Goal: Information Seeking & Learning: Understand process/instructions

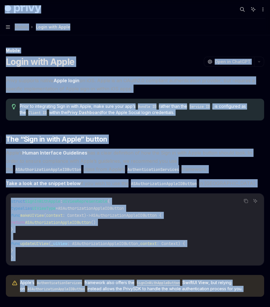
click at [57, 143] on span "The “Sign in with Apple” button" at bounding box center [56, 138] width 101 height 9
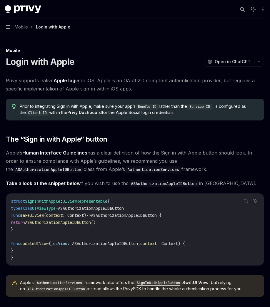
click at [17, 24] on span "Mobile" at bounding box center [21, 26] width 13 height 7
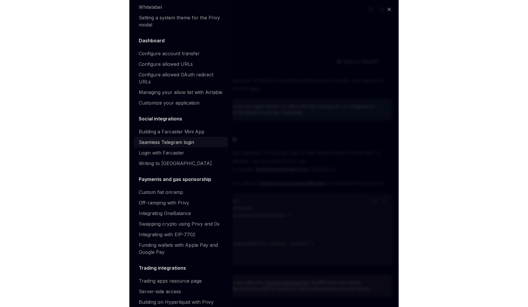
scroll to position [329, 0]
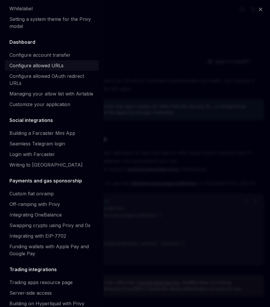
click at [29, 66] on div "Configure allowed URLs" at bounding box center [36, 65] width 54 height 7
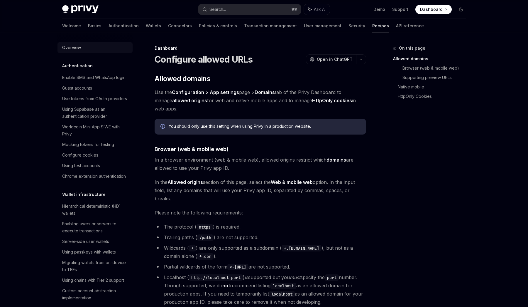
click at [74, 52] on link "Overview" at bounding box center [95, 47] width 75 height 11
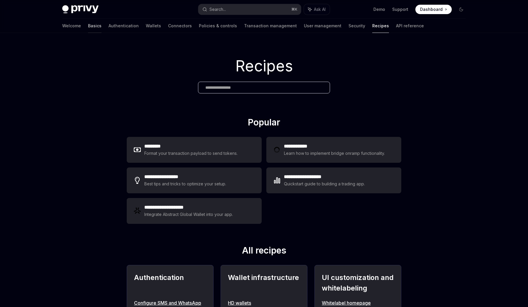
click at [88, 27] on link "Basics" at bounding box center [95, 26] width 14 height 14
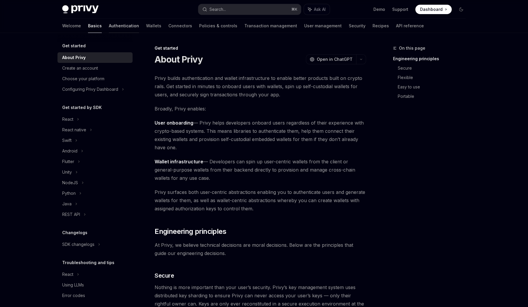
click at [109, 33] on div at bounding box center [124, 33] width 30 height 1
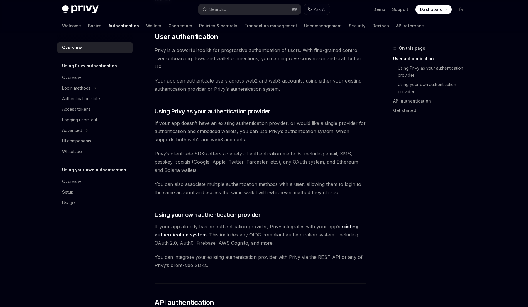
scroll to position [142, 0]
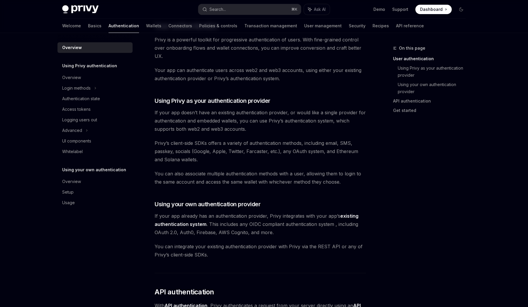
click at [217, 152] on span "Privy’s client-side SDKs offers a variety of authentication methods, including …" at bounding box center [261, 151] width 212 height 25
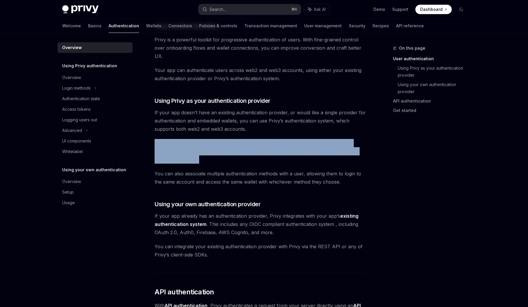
click at [217, 152] on span "Privy’s client-side SDKs offers a variety of authentication methods, including …" at bounding box center [261, 151] width 212 height 25
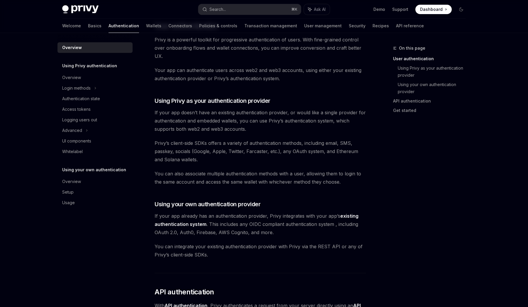
click at [237, 181] on span "You can also associate multiple authentication methods with a user, allowing th…" at bounding box center [261, 177] width 212 height 16
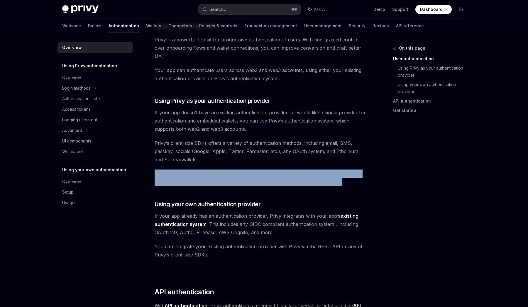
click at [237, 181] on span "You can also associate multiple authentication methods with a user, allowing th…" at bounding box center [261, 177] width 212 height 16
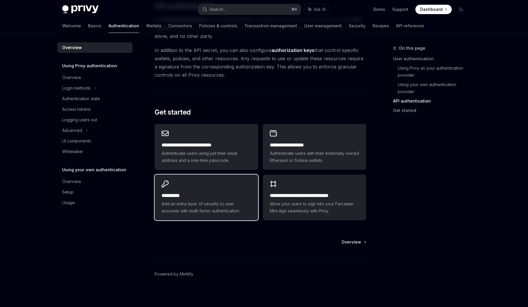
scroll to position [430, 0]
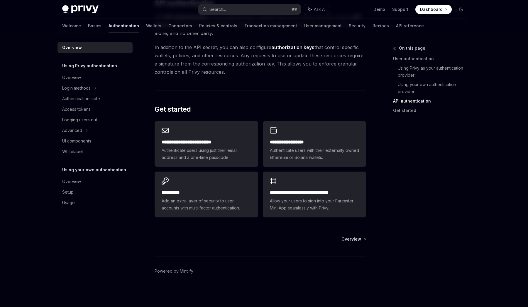
click at [83, 169] on h5 "Using your own authentication" at bounding box center [94, 169] width 64 height 7
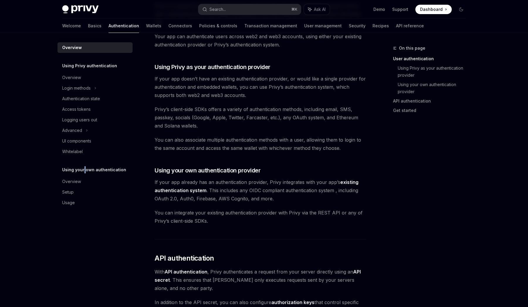
scroll to position [177, 0]
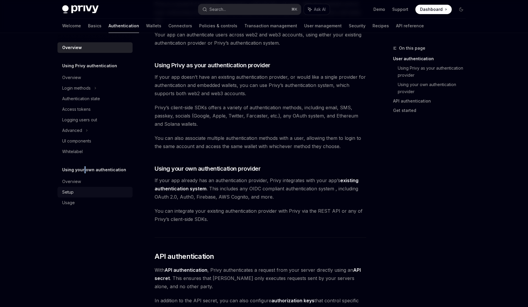
click at [71, 190] on div "Setup" at bounding box center [67, 191] width 11 height 7
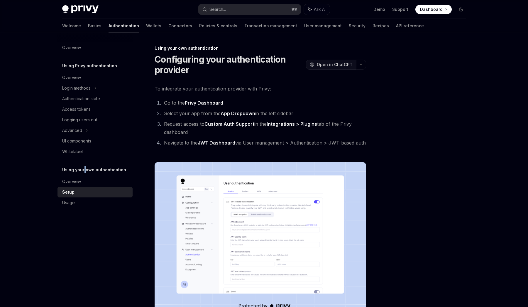
click at [269, 67] on span "Open in ChatGPT" at bounding box center [335, 65] width 36 height 6
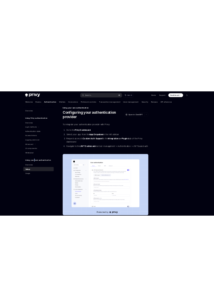
scroll to position [12, 0]
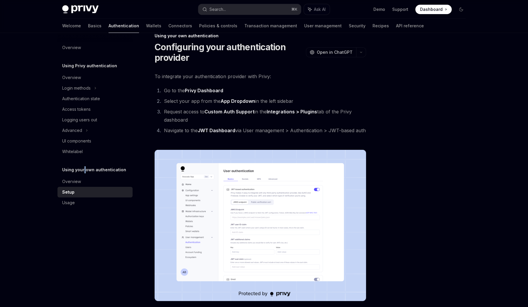
type textarea "*"
